Goal: Transaction & Acquisition: Purchase product/service

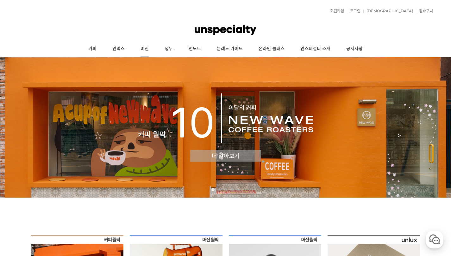
click at [150, 49] on link "머신" at bounding box center [144, 49] width 24 height 16
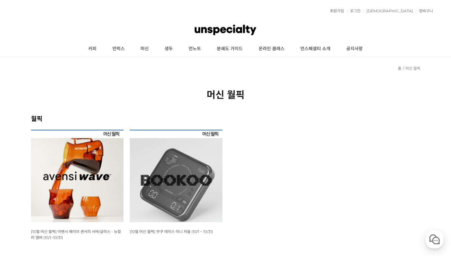
click at [78, 213] on img at bounding box center [77, 176] width 93 height 93
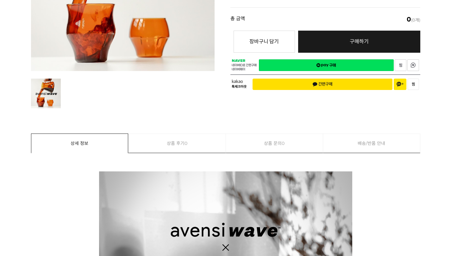
scroll to position [162, 0]
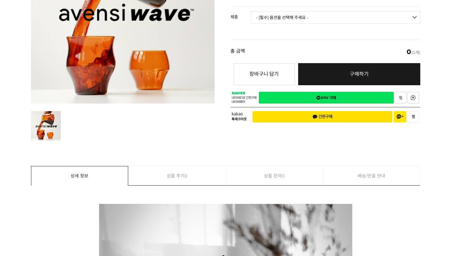
click at [284, 15] on select "- [필수] 옵션을 선택해 주세요 - ------------------- 웨이브 앰버 3종 세트 [품절] 사이클론 센서리 서버 앰버 알토 글라…" at bounding box center [335, 17] width 169 height 13
click at [251, 11] on select "- [필수] 옵션을 선택해 주세요 - ------------------- 웨이브 앰버 3종 세트 [품절] 사이클론 센서리 서버 앰버 알토 글라…" at bounding box center [335, 17] width 169 height 13
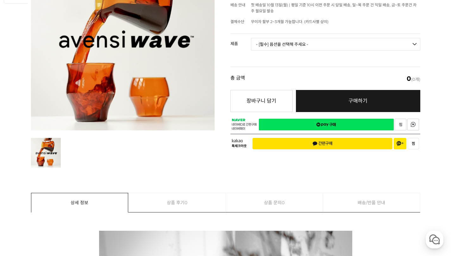
scroll to position [70, 0]
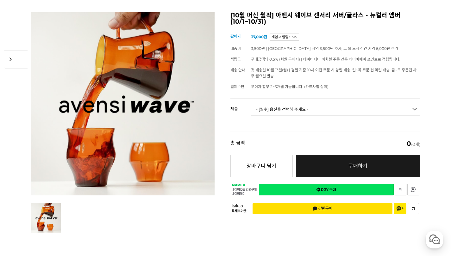
click at [278, 110] on select "- [필수] 옵션을 선택해 주세요 - ------------------- 웨이브 앰버 3종 세트 [품절] 사이클론 센서리 서버 앰버 알토 글라…" at bounding box center [335, 109] width 169 height 13
click at [251, 103] on select "- [필수] 옵션을 선택해 주세요 - ------------------- 웨이브 앰버 3종 세트 [품절] 사이클론 센서리 서버 앰버 알토 글라…" at bounding box center [335, 109] width 169 height 13
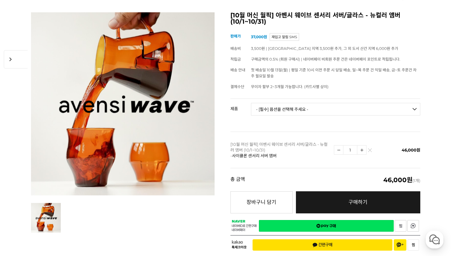
click at [284, 110] on select "- [필수] 옵션을 선택해 주세요 - ------------------- 웨이브 앰버 3종 세트 [품절] 사이클론 센서리 서버 앰버 알토 글라…" at bounding box center [335, 109] width 169 height 13
click at [251, 103] on select "- [필수] 옵션을 선택해 주세요 - ------------------- 웨이브 앰버 3종 세트 [품절] 사이클론 센서리 서버 앰버 알토 글라…" at bounding box center [335, 109] width 169 height 13
select select "*"
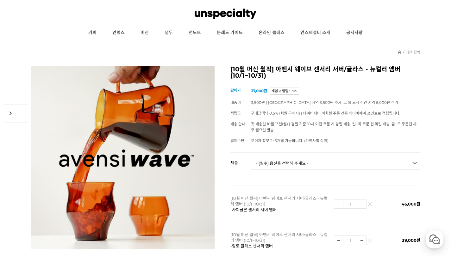
scroll to position [154, 0]
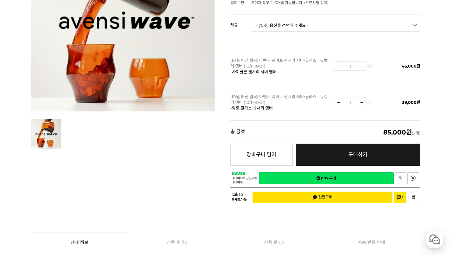
click at [370, 66] on img at bounding box center [369, 67] width 3 height 3
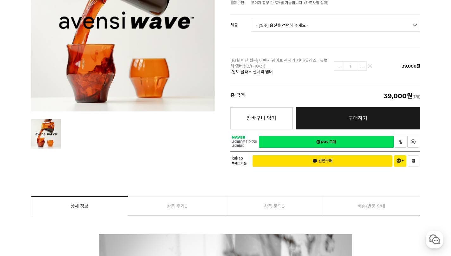
click at [363, 66] on img at bounding box center [361, 66] width 9 height 9
type input "2"
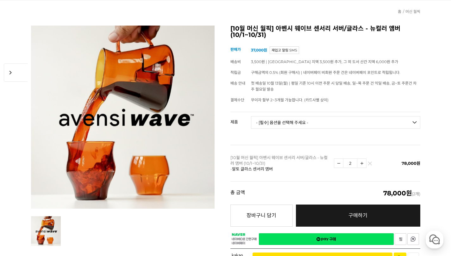
scroll to position [0, 0]
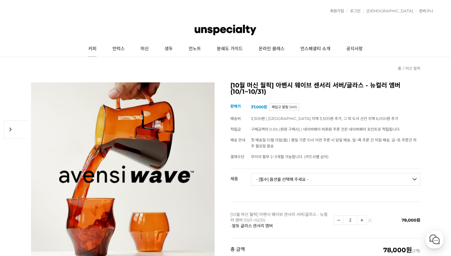
click at [91, 51] on link "커피" at bounding box center [92, 49] width 24 height 16
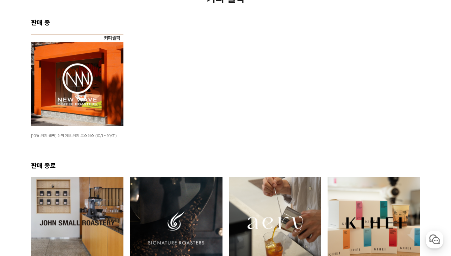
scroll to position [211, 0]
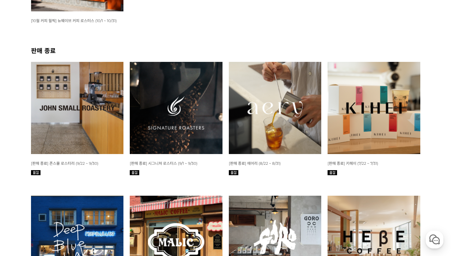
click at [140, 95] on img at bounding box center [176, 108] width 93 height 93
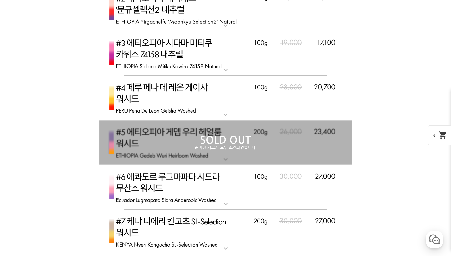
scroll to position [1076, 0]
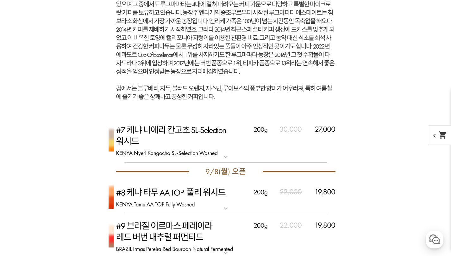
scroll to position [1301, 0]
